Goal: Find contact information: Find contact information

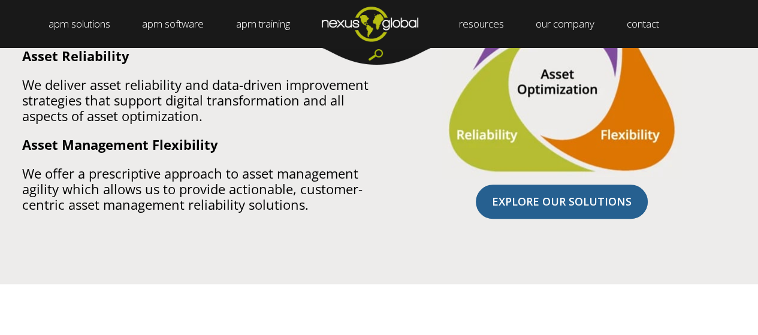
scroll to position [833, 0]
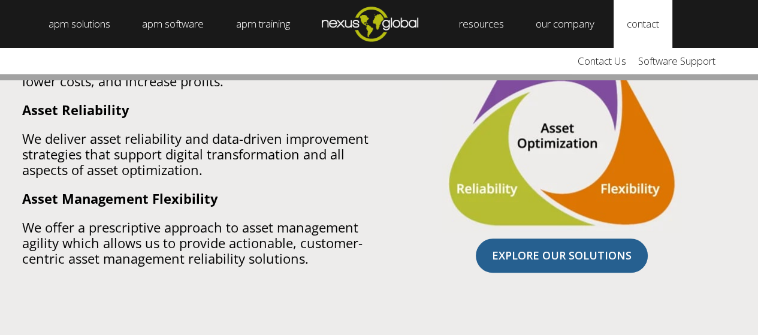
click at [652, 28] on link "contact" at bounding box center [643, 24] width 59 height 48
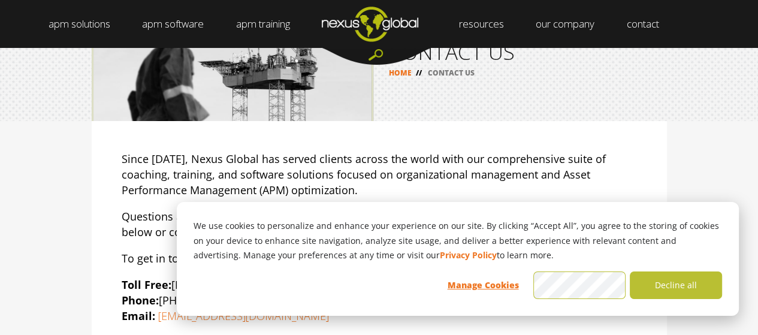
scroll to position [27, 0]
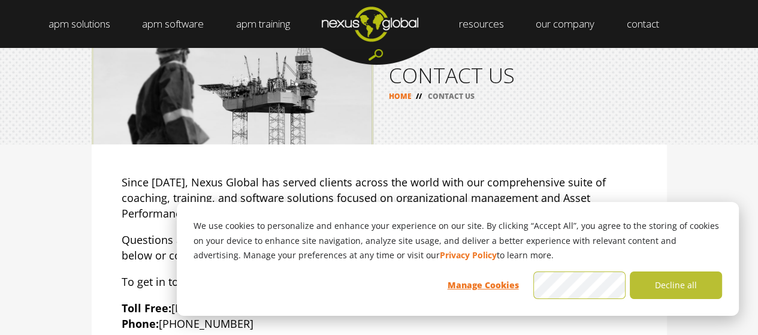
drag, startPoint x: 762, startPoint y: 62, endPoint x: 726, endPoint y: 76, distance: 38.3
click at [726, 76] on html "We use cookies to personalize and enhance your experience on our site. By click…" at bounding box center [379, 140] width 758 height 335
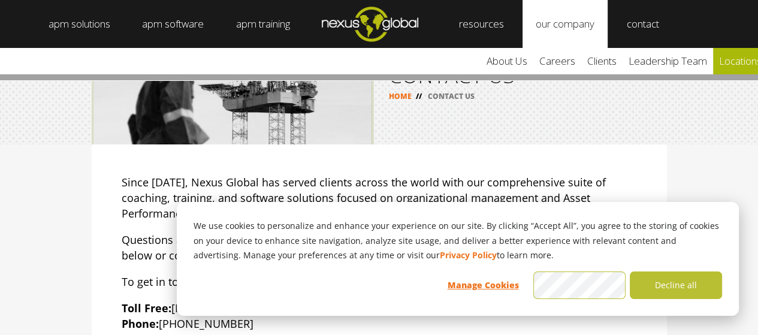
click at [743, 68] on link "locations" at bounding box center [740, 61] width 55 height 26
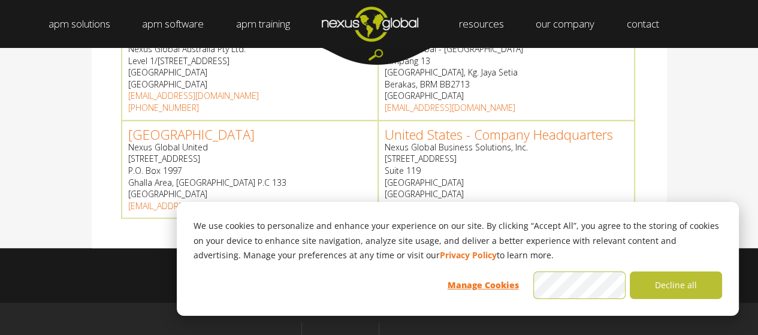
scroll to position [617, 0]
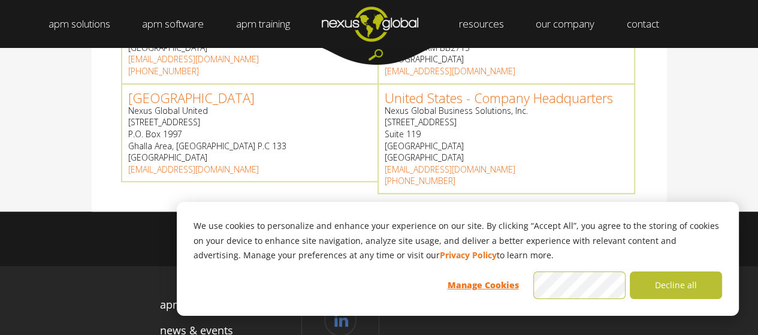
drag, startPoint x: 767, startPoint y: 55, endPoint x: 767, endPoint y: 227, distance: 172.6
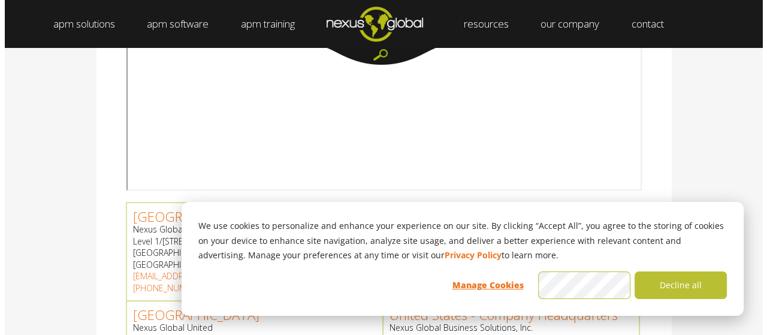
scroll to position [393, 0]
